Goal: Task Accomplishment & Management: Manage account settings

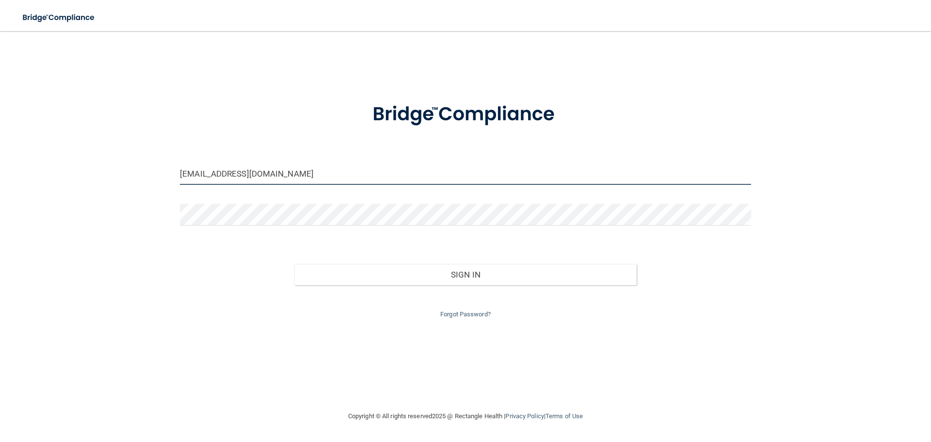
drag, startPoint x: 322, startPoint y: 176, endPoint x: 11, endPoint y: 145, distance: 312.4
click at [12, 146] on main "[EMAIL_ADDRESS][DOMAIN_NAME] Invalid email/password. You don't have permission …" at bounding box center [465, 236] width 931 height 411
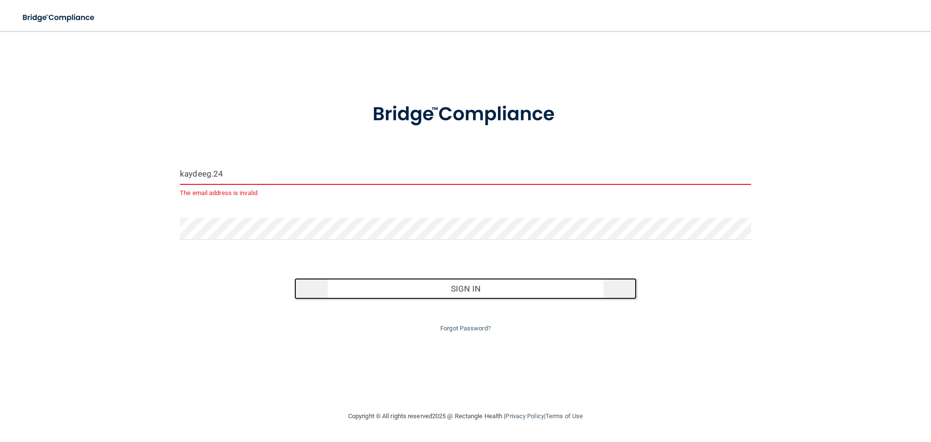
click at [489, 286] on button "Sign In" at bounding box center [465, 288] width 343 height 21
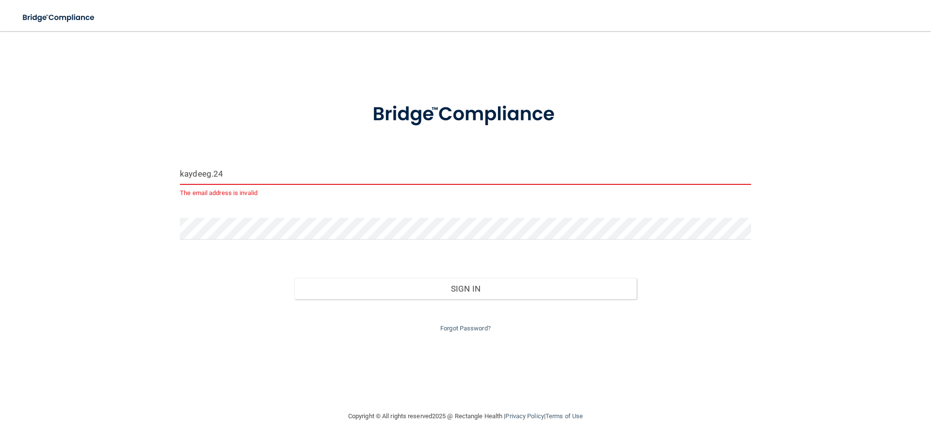
click at [240, 170] on input "kaydeeg.24" at bounding box center [465, 174] width 571 height 22
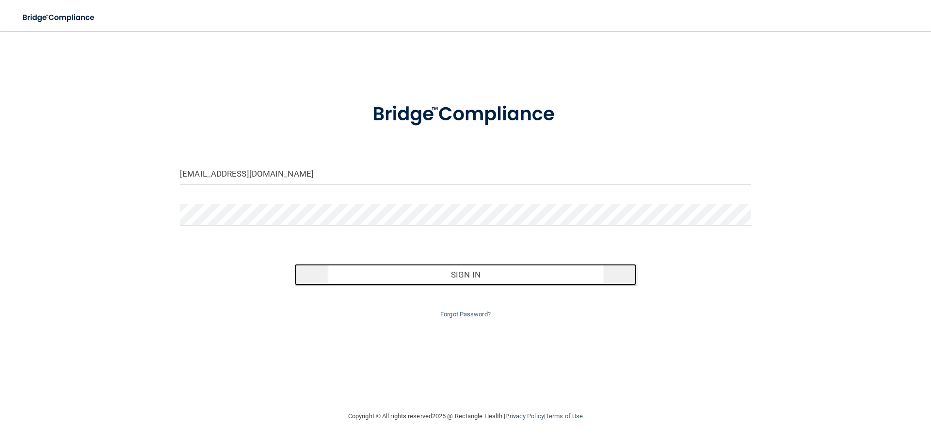
click at [515, 281] on button "Sign In" at bounding box center [465, 274] width 343 height 21
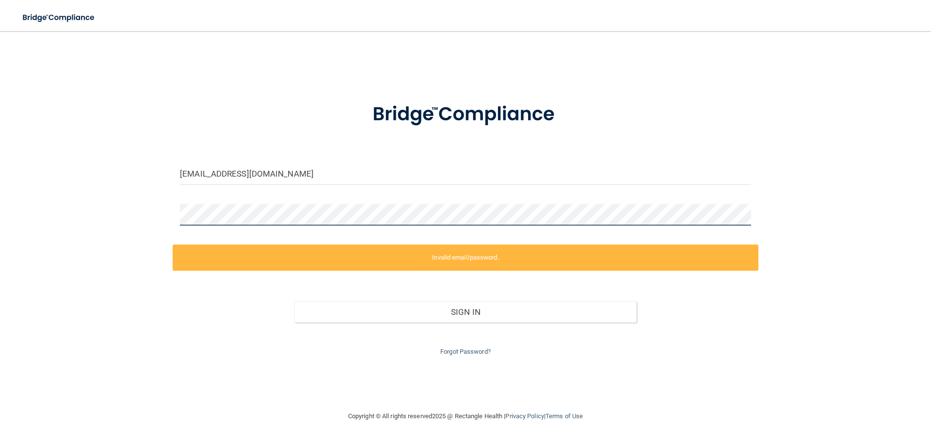
click at [4, 94] on main "kaydeeg.24@gmail.com Invalid email/password. You don't have permission to acces…" at bounding box center [465, 236] width 931 height 411
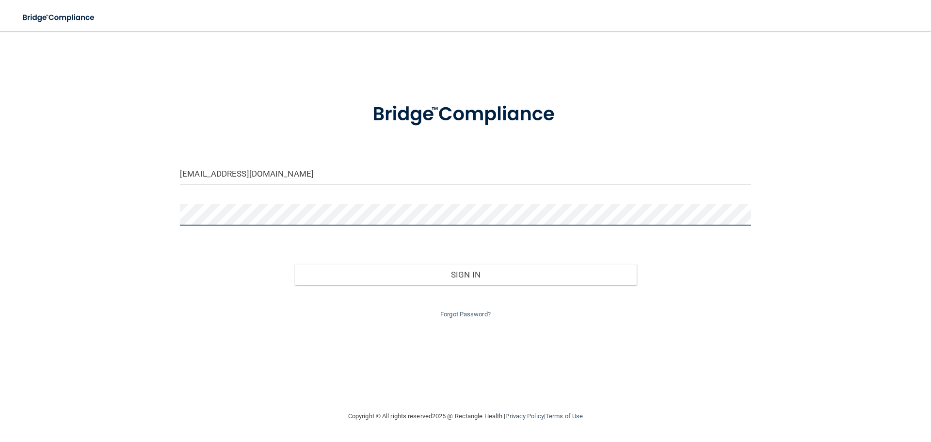
click at [294, 264] on button "Sign In" at bounding box center [465, 274] width 343 height 21
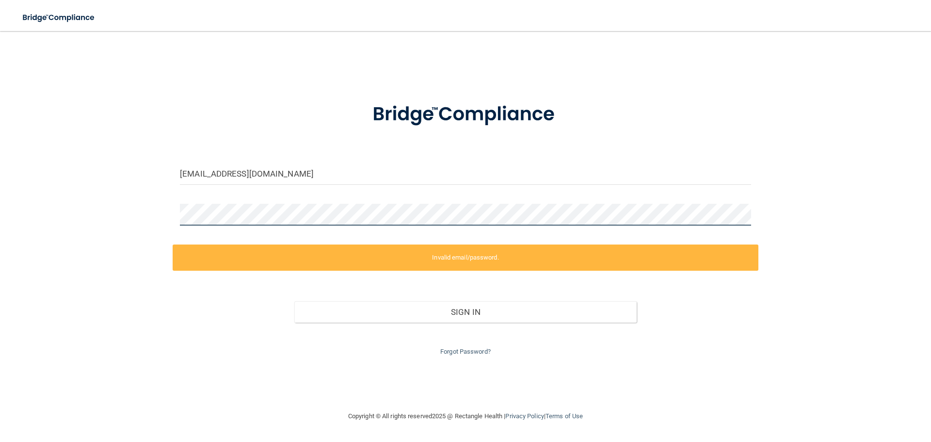
click at [31, 199] on div "[EMAIL_ADDRESS][DOMAIN_NAME] Invalid email/password. You don't have permission …" at bounding box center [465, 221] width 892 height 360
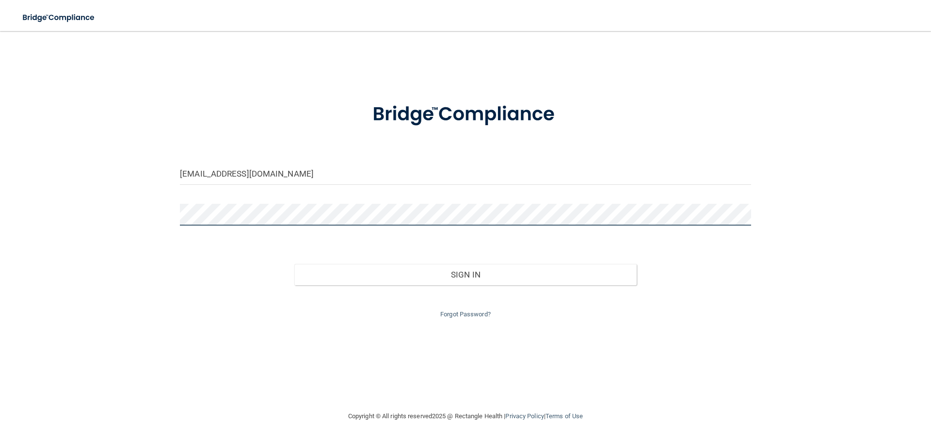
click at [294, 264] on button "Sign In" at bounding box center [465, 274] width 343 height 21
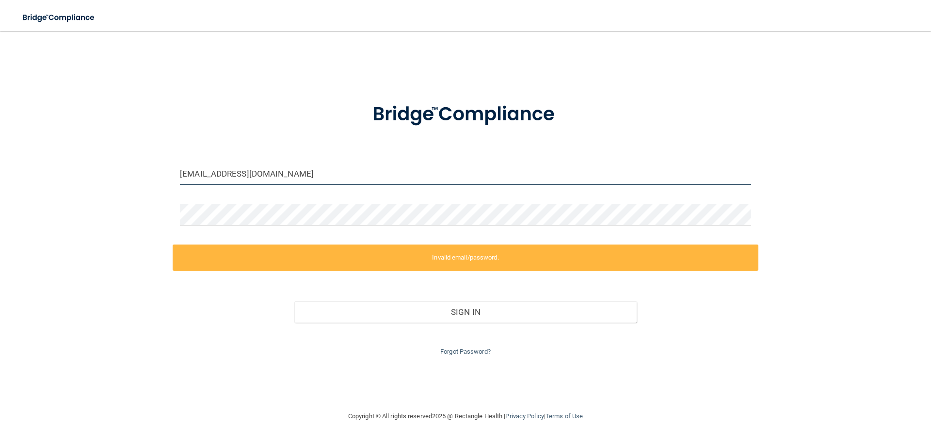
drag, startPoint x: 295, startPoint y: 177, endPoint x: 11, endPoint y: 170, distance: 284.3
click at [11, 170] on main "kaydeeg.24@gmail.com Invalid email/password. You don't have permission to acces…" at bounding box center [465, 236] width 931 height 411
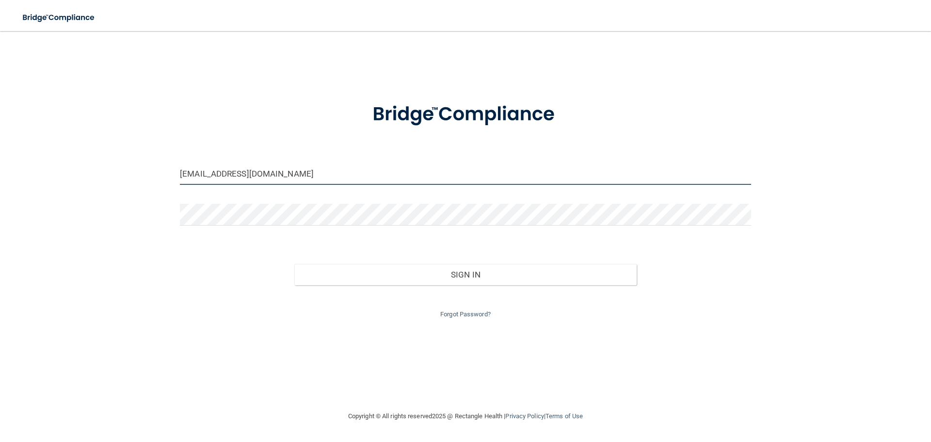
type input "[EMAIL_ADDRESS][DOMAIN_NAME]"
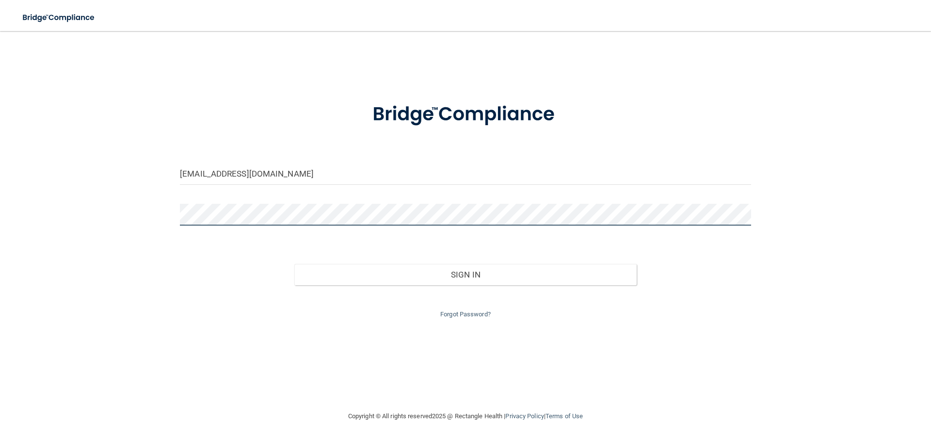
click at [294, 264] on button "Sign In" at bounding box center [465, 274] width 343 height 21
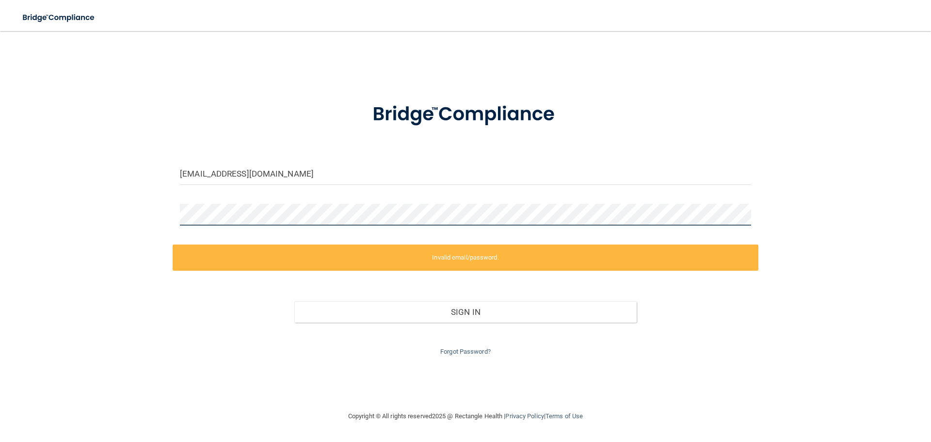
click at [18, 185] on main "kaydeeg.24@gmail.com Invalid email/password. You don't have permission to acces…" at bounding box center [465, 236] width 931 height 411
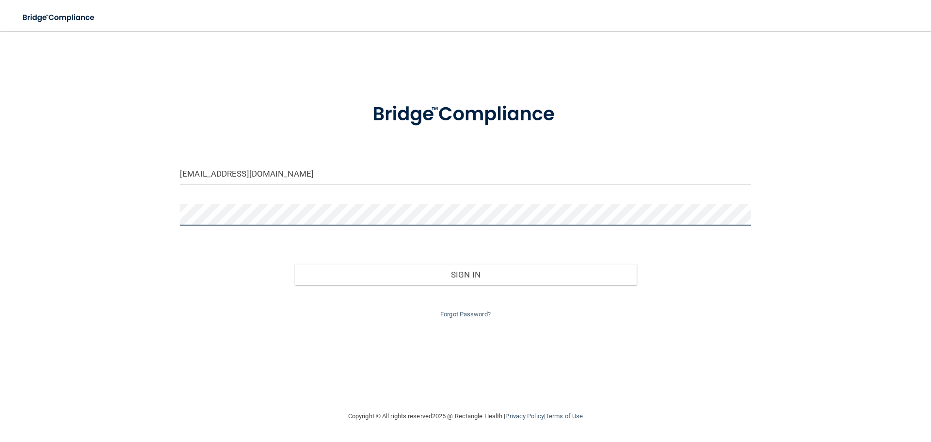
click at [294, 264] on button "Sign In" at bounding box center [465, 274] width 343 height 21
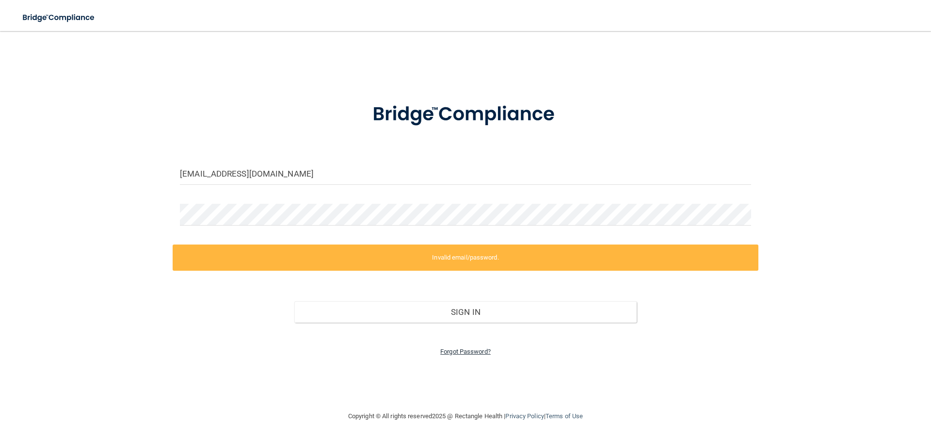
click at [450, 349] on link "Forgot Password?" at bounding box center [465, 351] width 50 height 7
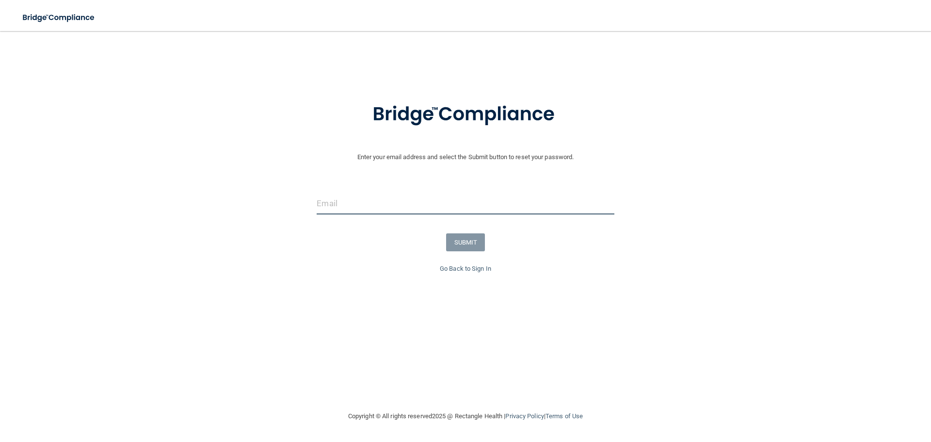
click at [389, 205] on input "email" at bounding box center [465, 204] width 297 height 22
type input "k"
type input "[EMAIL_ADDRESS][DOMAIN_NAME]"
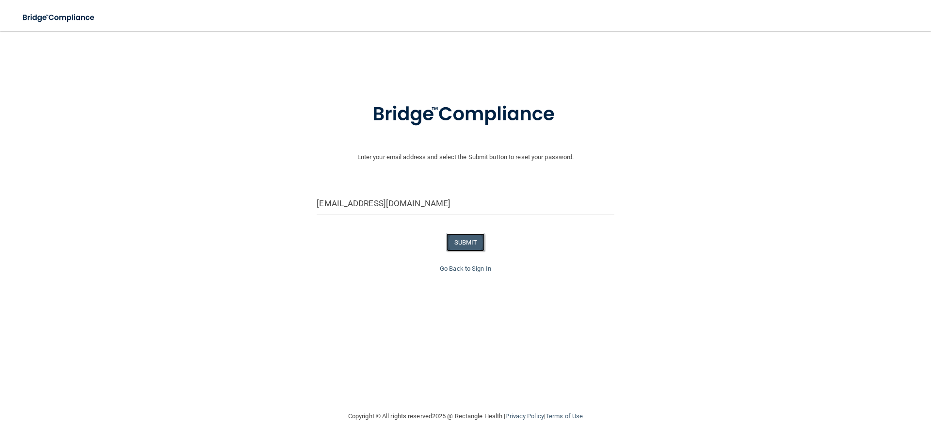
click at [479, 244] on button "SUBMIT" at bounding box center [465, 242] width 39 height 18
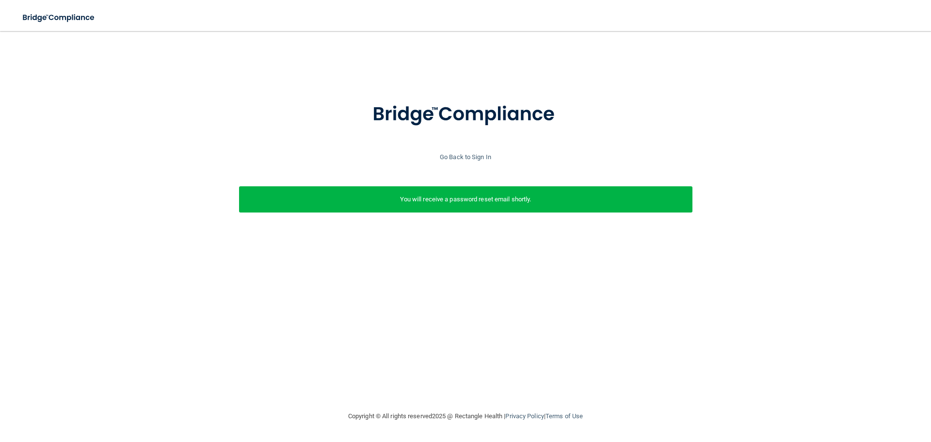
click at [516, 206] on div "You will receive a password reset email shortly." at bounding box center [466, 199] width 454 height 26
click at [458, 157] on link "Go Back to Sign In" at bounding box center [465, 156] width 51 height 7
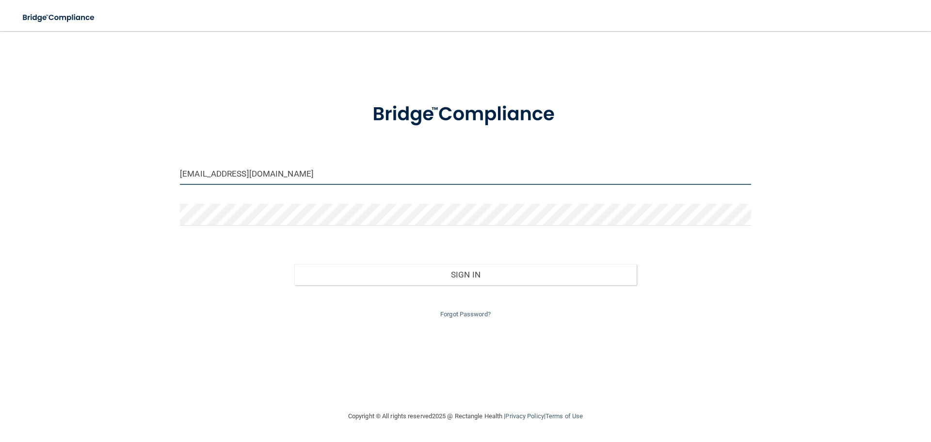
drag, startPoint x: 334, startPoint y: 177, endPoint x: 0, endPoint y: 79, distance: 348.1
click at [0, 79] on main "[EMAIL_ADDRESS][DOMAIN_NAME] Invalid email/password. You don't have permission …" at bounding box center [465, 236] width 931 height 411
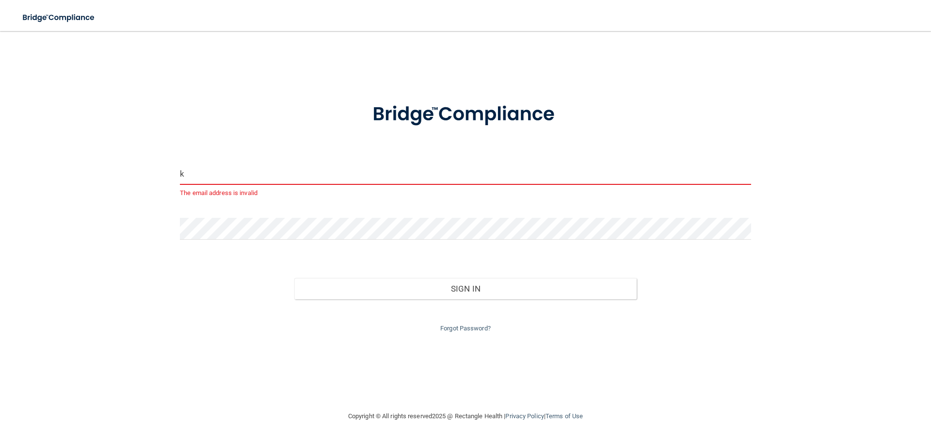
type input "[EMAIL_ADDRESS][DOMAIN_NAME]"
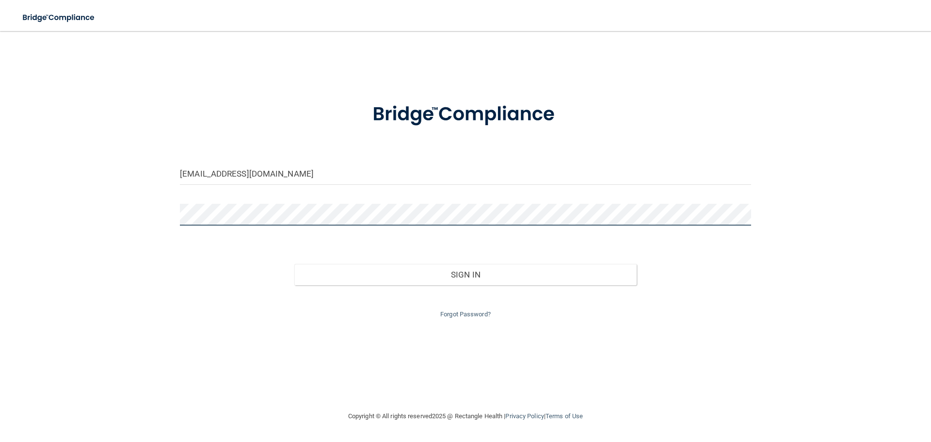
click at [0, 197] on main "kaydeeg.24@gmail.com Invalid email/password. You don't have permission to acces…" at bounding box center [465, 236] width 931 height 411
click at [294, 264] on button "Sign In" at bounding box center [465, 274] width 343 height 21
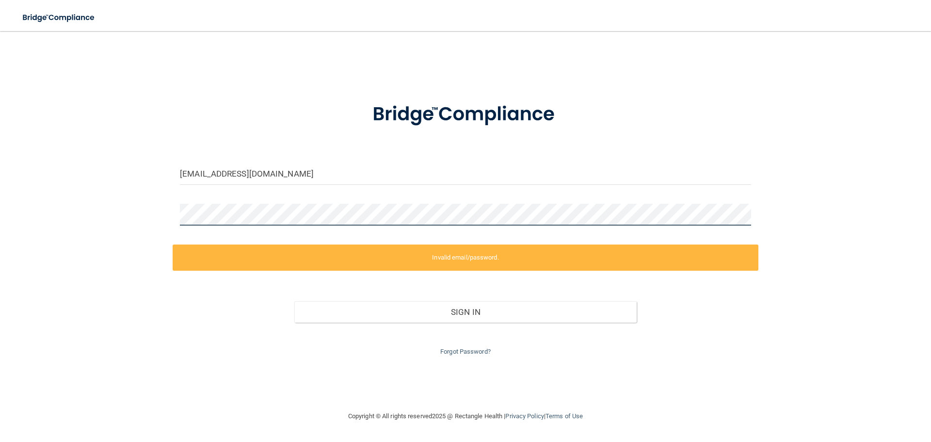
click at [0, 170] on main "kaydeeg.24@gmail.com Invalid email/password. You don't have permission to acces…" at bounding box center [465, 236] width 931 height 411
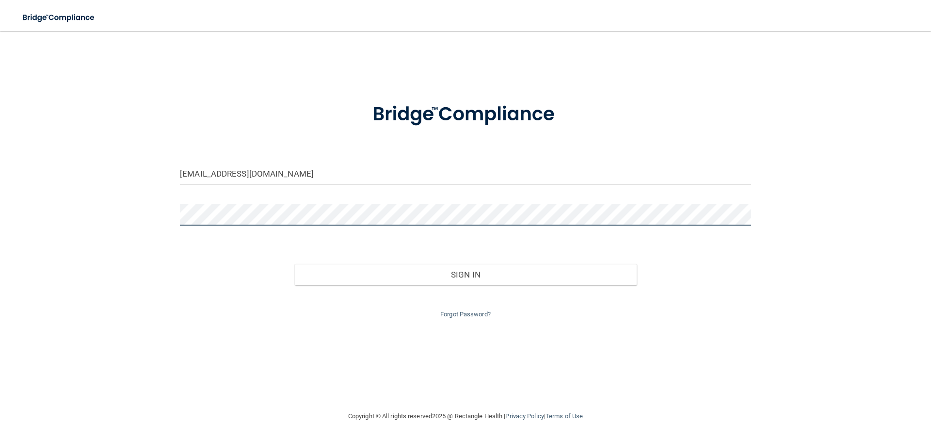
click at [294, 264] on button "Sign In" at bounding box center [465, 274] width 343 height 21
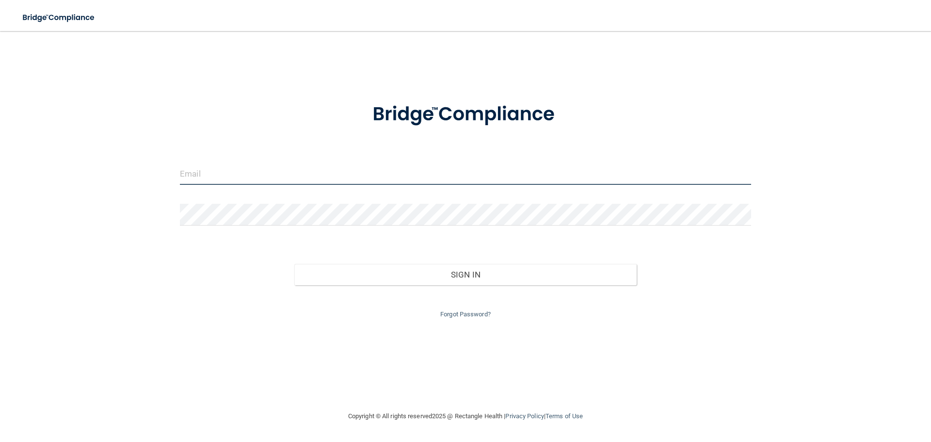
type input "[EMAIL_ADDRESS][DOMAIN_NAME]"
drag, startPoint x: 290, startPoint y: 179, endPoint x: 0, endPoint y: 187, distance: 289.7
click at [0, 187] on main "[EMAIL_ADDRESS][DOMAIN_NAME] Invalid email/password. You don't have permission …" at bounding box center [465, 236] width 931 height 411
drag, startPoint x: 284, startPoint y: 177, endPoint x: 0, endPoint y: 88, distance: 297.3
click at [0, 88] on main "[EMAIL_ADDRESS][DOMAIN_NAME] Invalid email/password. You don't have permission …" at bounding box center [465, 236] width 931 height 411
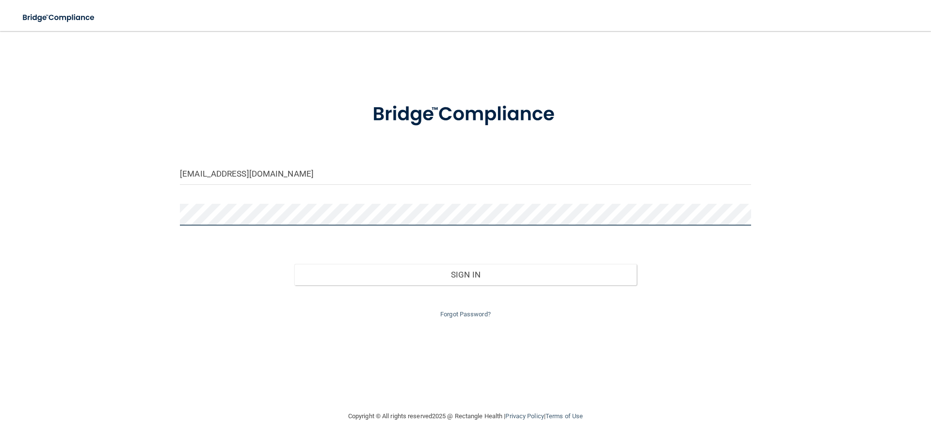
click at [294, 264] on button "Sign In" at bounding box center [465, 274] width 343 height 21
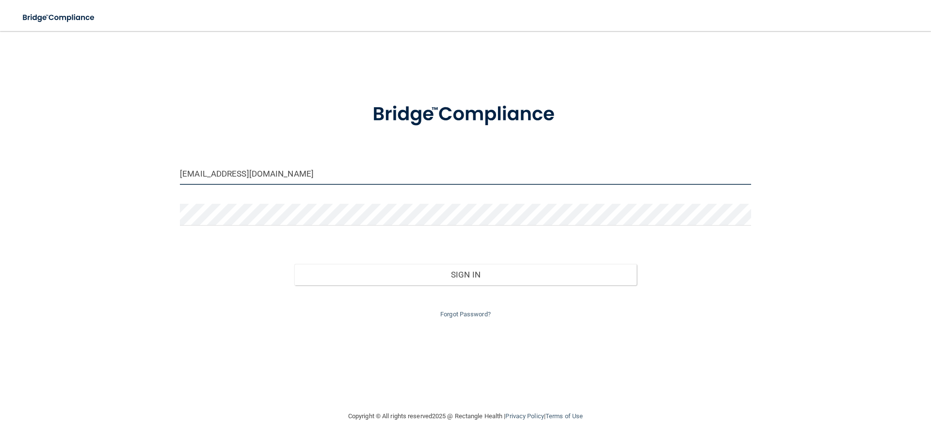
click at [308, 174] on input "[EMAIL_ADDRESS][DOMAIN_NAME]" at bounding box center [465, 174] width 571 height 22
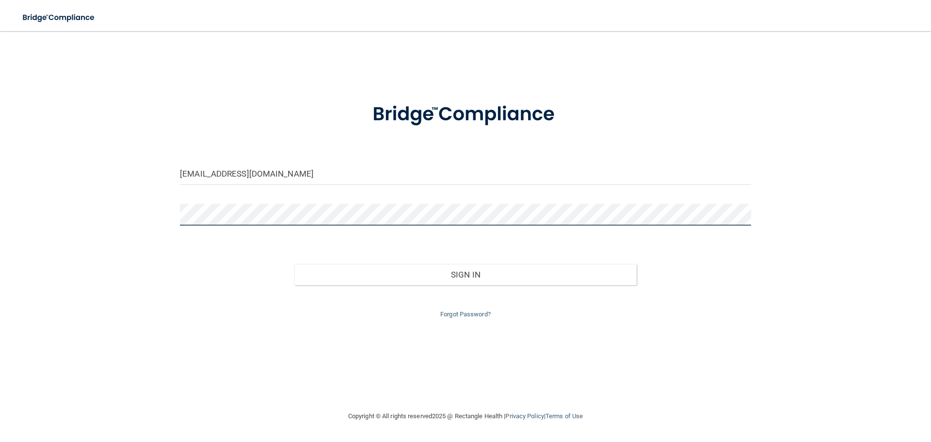
click at [0, 200] on main "[EMAIL_ADDRESS][DOMAIN_NAME] Invalid email/password. You don't have permission …" at bounding box center [465, 236] width 931 height 411
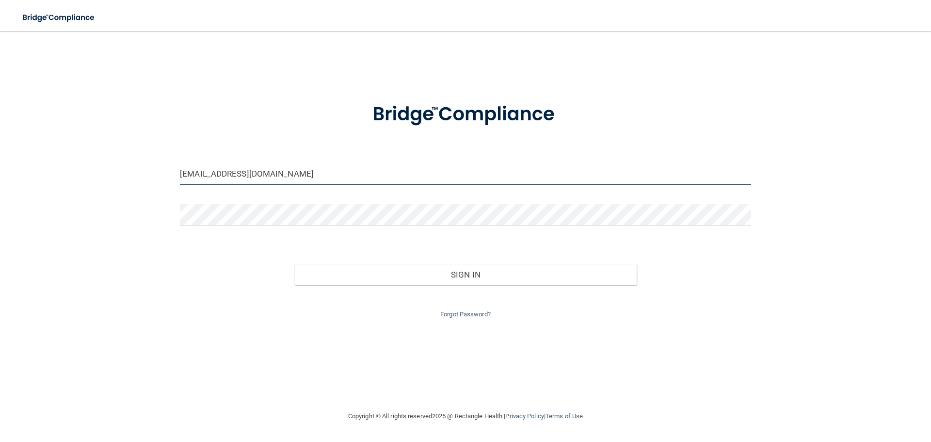
drag, startPoint x: 228, startPoint y: 172, endPoint x: 206, endPoint y: 168, distance: 22.1
click at [206, 168] on input "[EMAIL_ADDRESS][DOMAIN_NAME]" at bounding box center [465, 174] width 571 height 22
type input "[EMAIL_ADDRESS][DOMAIN_NAME]"
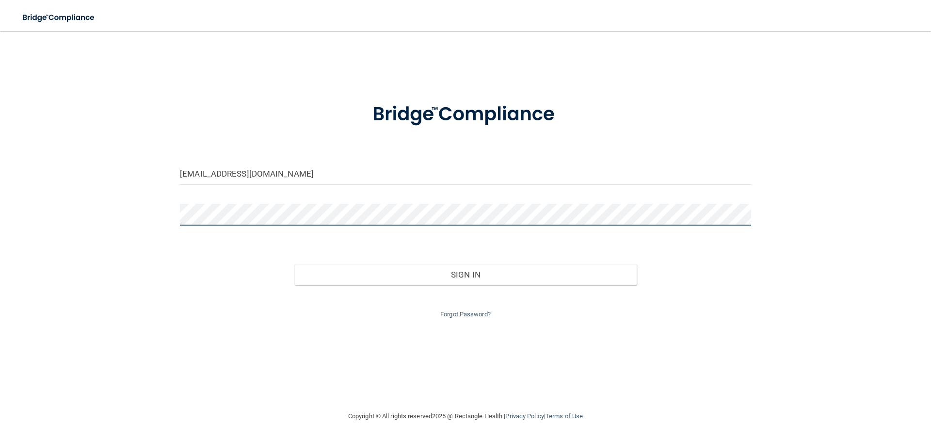
click at [294, 264] on button "Sign In" at bounding box center [465, 274] width 343 height 21
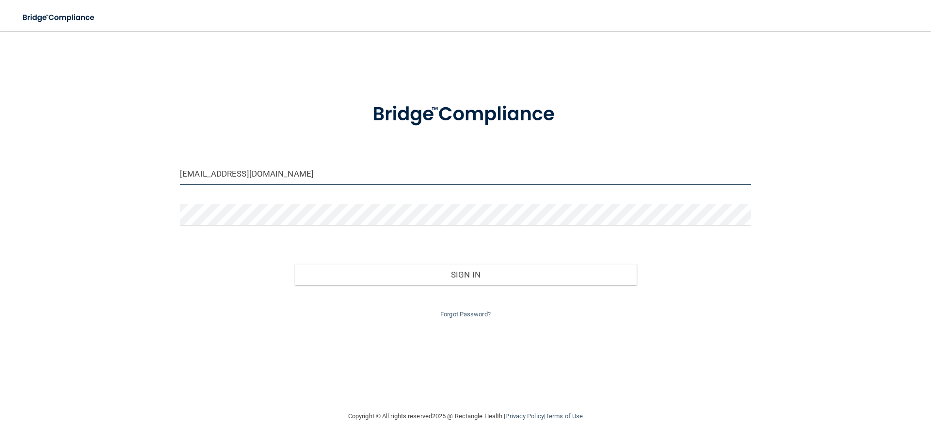
click at [287, 174] on input "[EMAIL_ADDRESS][DOMAIN_NAME]" at bounding box center [465, 174] width 571 height 22
drag, startPoint x: 287, startPoint y: 174, endPoint x: 82, endPoint y: 147, distance: 206.9
click at [83, 147] on div "[EMAIL_ADDRESS][DOMAIN_NAME] Invalid email/password. You don't have permission …" at bounding box center [465, 221] width 892 height 360
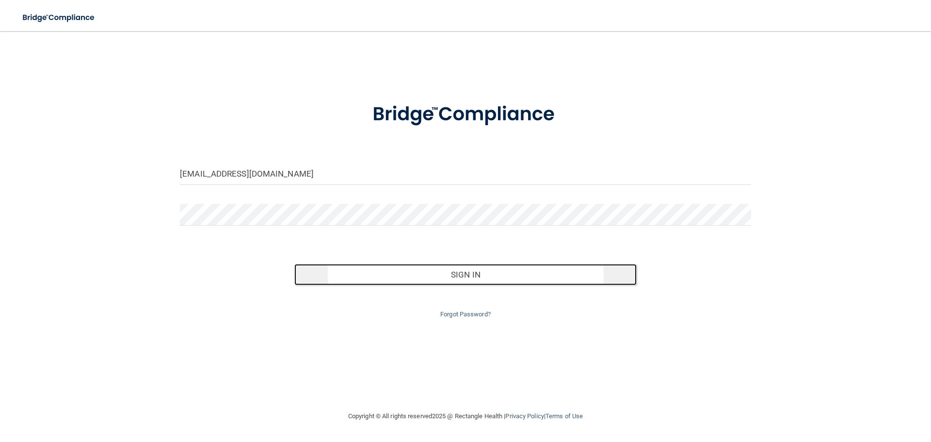
click at [458, 275] on button "Sign In" at bounding box center [465, 274] width 343 height 21
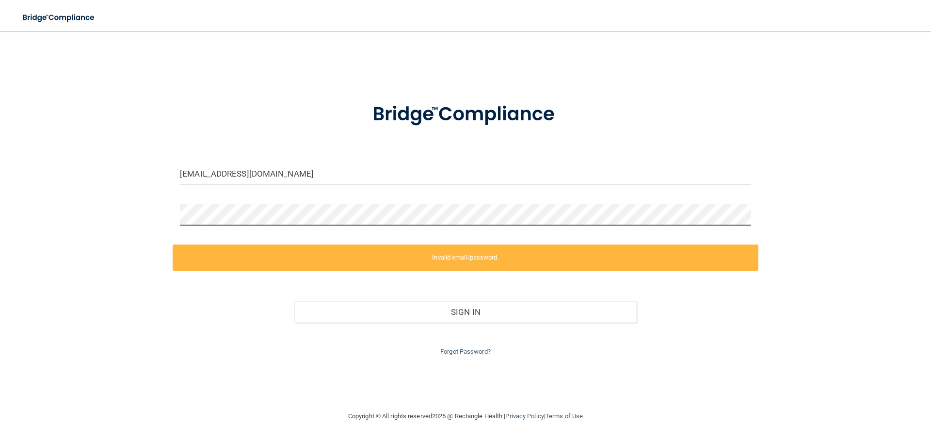
click at [0, 187] on main "[EMAIL_ADDRESS][DOMAIN_NAME] Invalid email/password. You don't have permission …" at bounding box center [465, 236] width 931 height 411
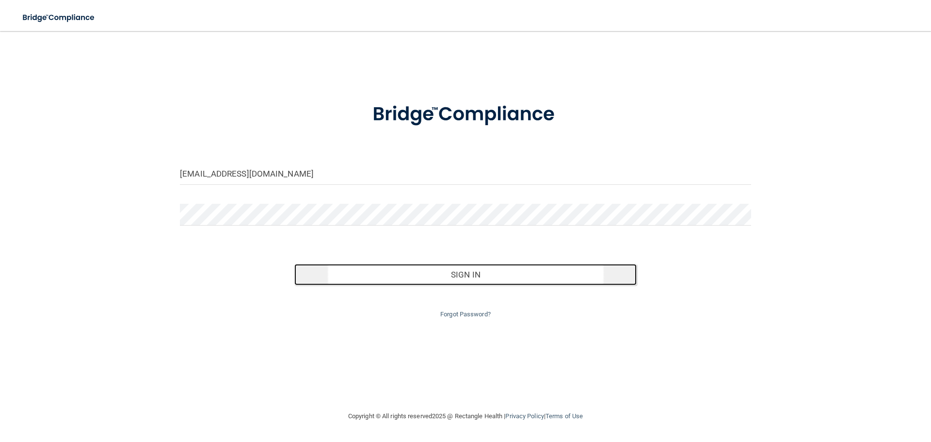
click at [480, 275] on button "Sign In" at bounding box center [465, 274] width 343 height 21
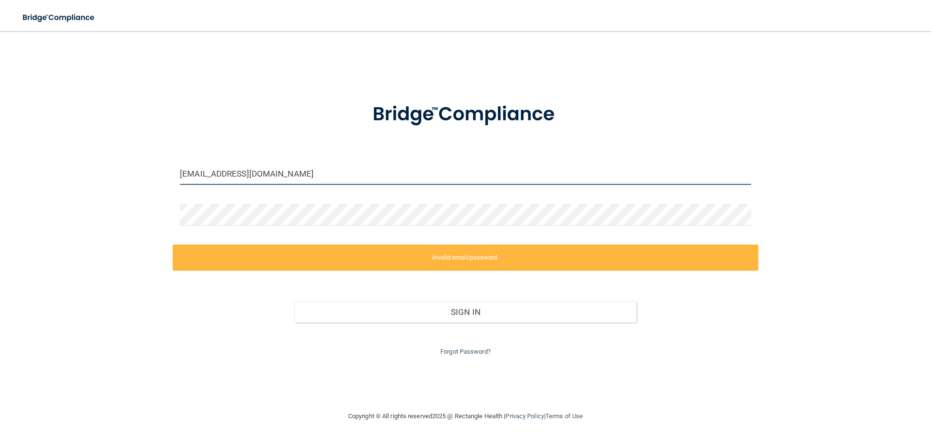
drag, startPoint x: 329, startPoint y: 176, endPoint x: 44, endPoint y: 125, distance: 289.8
click at [45, 125] on div "[EMAIL_ADDRESS][DOMAIN_NAME] Invalid email/password. You don't have permission …" at bounding box center [465, 221] width 892 height 360
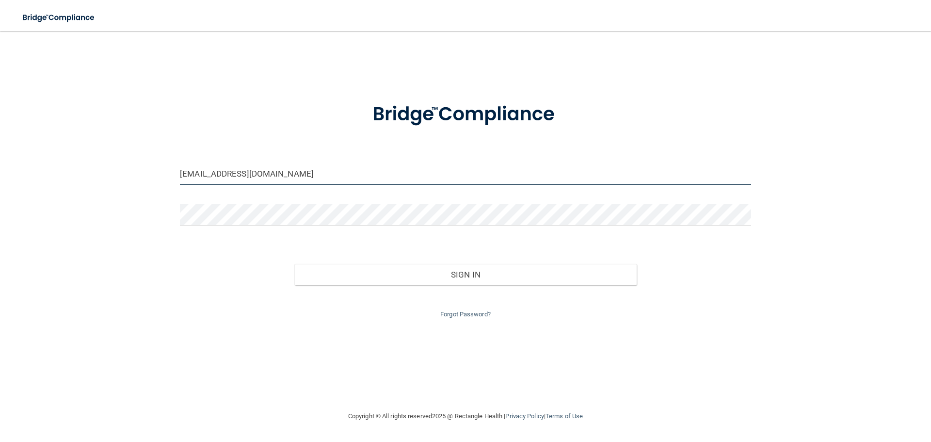
type input "[EMAIL_ADDRESS][DOMAIN_NAME]"
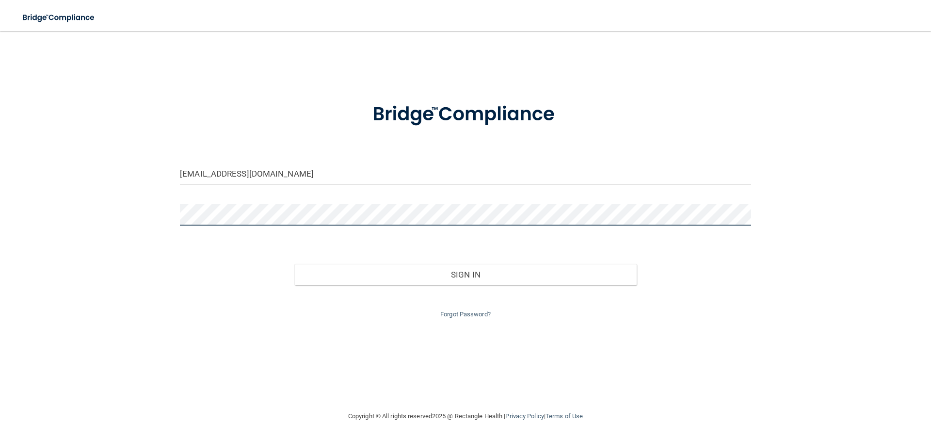
click at [294, 264] on button "Sign In" at bounding box center [465, 274] width 343 height 21
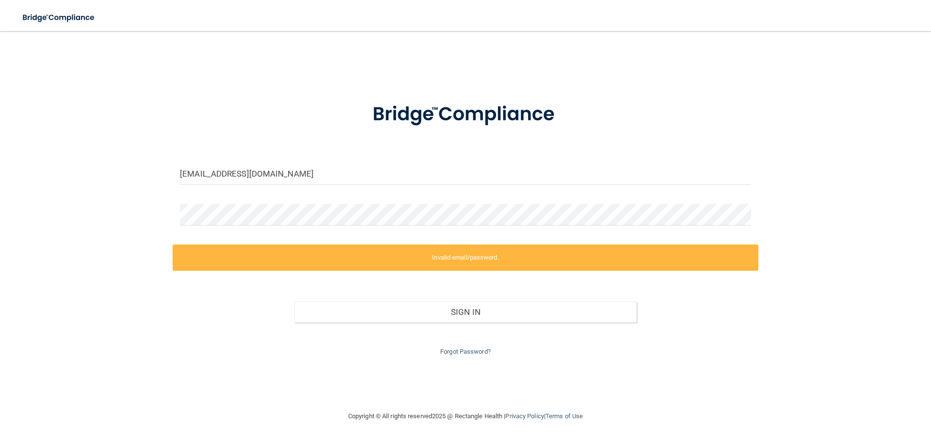
click at [449, 356] on div "Forgot Password?" at bounding box center [466, 340] width 586 height 35
click at [446, 346] on div "Forgot Password?" at bounding box center [466, 340] width 586 height 35
click at [447, 350] on link "Forgot Password?" at bounding box center [465, 351] width 50 height 7
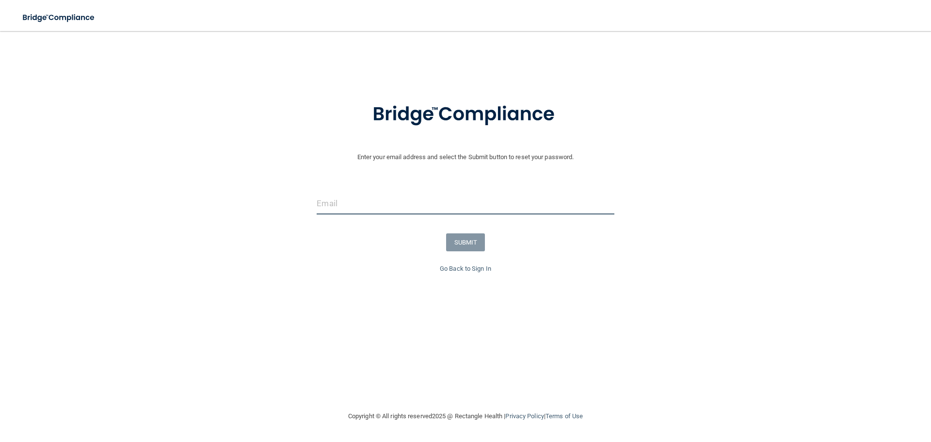
drag, startPoint x: 411, startPoint y: 209, endPoint x: 425, endPoint y: 211, distance: 14.7
click at [412, 209] on input "email" at bounding box center [465, 204] width 297 height 22
type input "[EMAIL_ADDRESS][DOMAIN_NAME]"
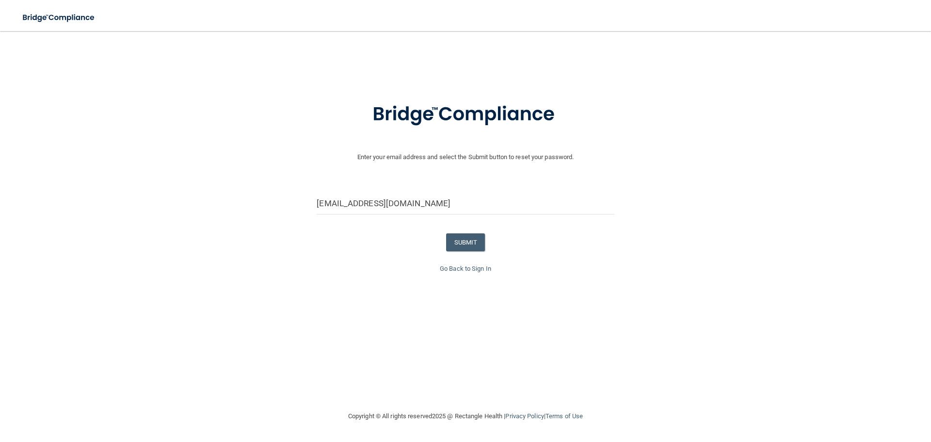
click at [566, 176] on form "Enter your email address and select the Submit button to reset your password. […" at bounding box center [466, 176] width 922 height 174
click at [459, 240] on button "SUBMIT" at bounding box center [465, 242] width 39 height 18
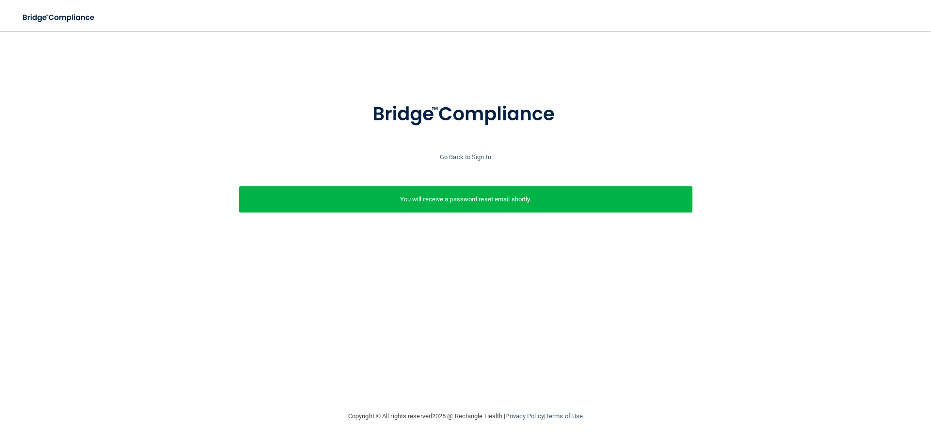
click at [461, 194] on p "You will receive a password reset email shortly." at bounding box center [465, 200] width 439 height 12
click at [469, 156] on link "Go Back to Sign In" at bounding box center [465, 156] width 51 height 7
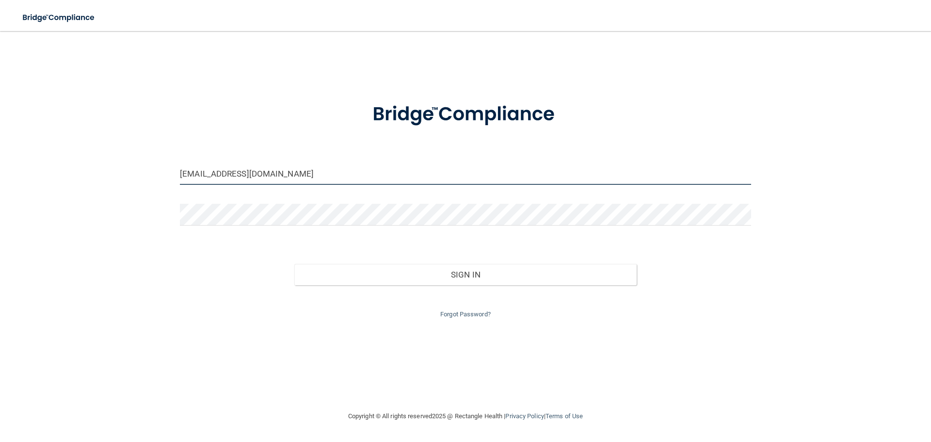
click at [359, 181] on input "[EMAIL_ADDRESS][DOMAIN_NAME]" at bounding box center [465, 174] width 571 height 22
drag, startPoint x: 322, startPoint y: 171, endPoint x: 31, endPoint y: 119, distance: 295.1
click at [9, 115] on main "[EMAIL_ADDRESS][DOMAIN_NAME] Invalid email/password. You don't have permission …" at bounding box center [465, 236] width 931 height 411
type input "[EMAIL_ADDRESS][DOMAIN_NAME]"
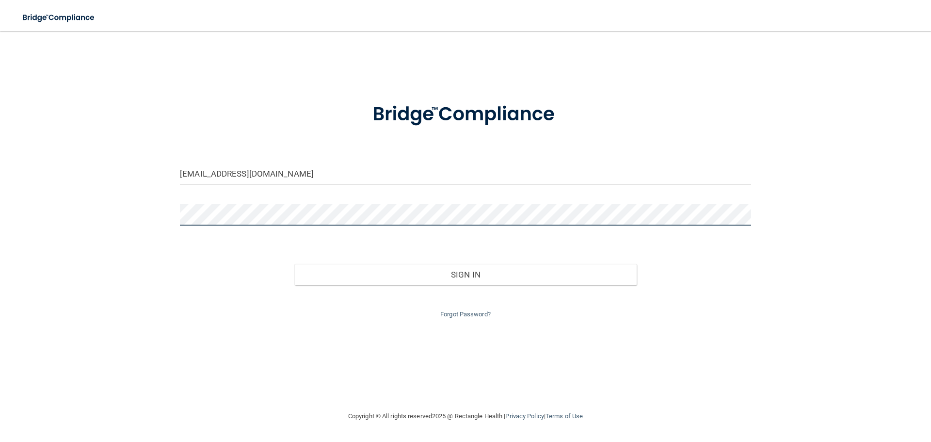
click at [294, 264] on button "Sign In" at bounding box center [465, 274] width 343 height 21
